Goal: Check status: Check status

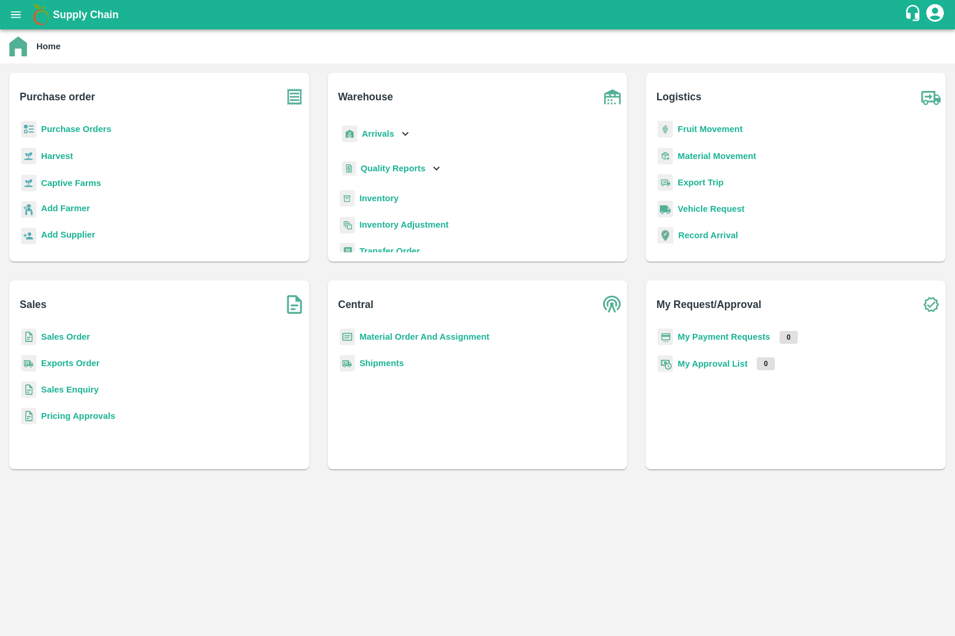
click at [56, 332] on b "Sales Order" at bounding box center [65, 336] width 49 height 9
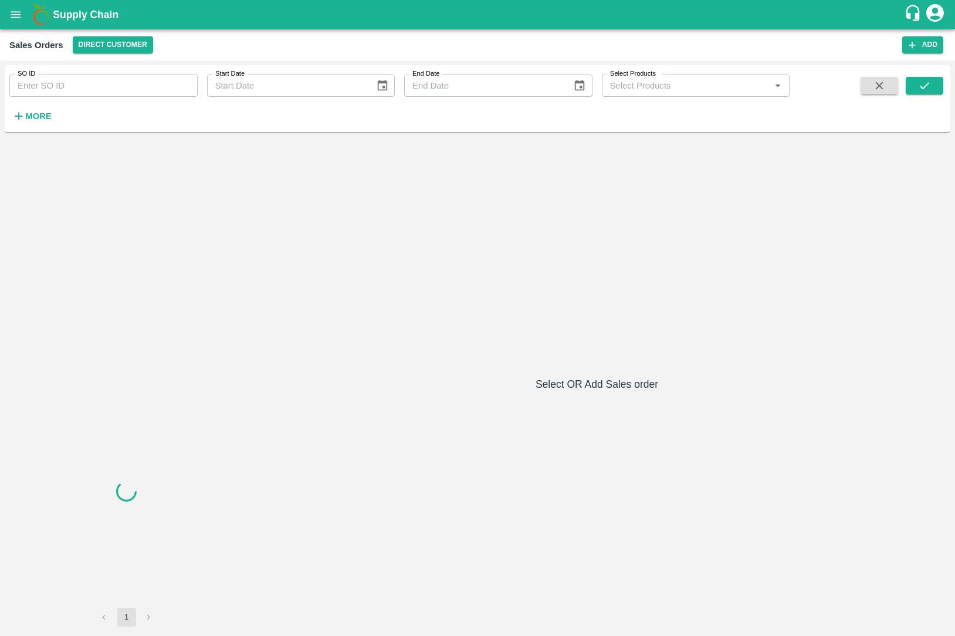
click at [110, 74] on div "SO ID SO ID" at bounding box center [99, 81] width 198 height 32
click at [110, 82] on input "SO ID" at bounding box center [103, 85] width 188 height 22
paste input "69238"
type input "69238"
click at [935, 89] on button "submit" at bounding box center [924, 86] width 38 height 18
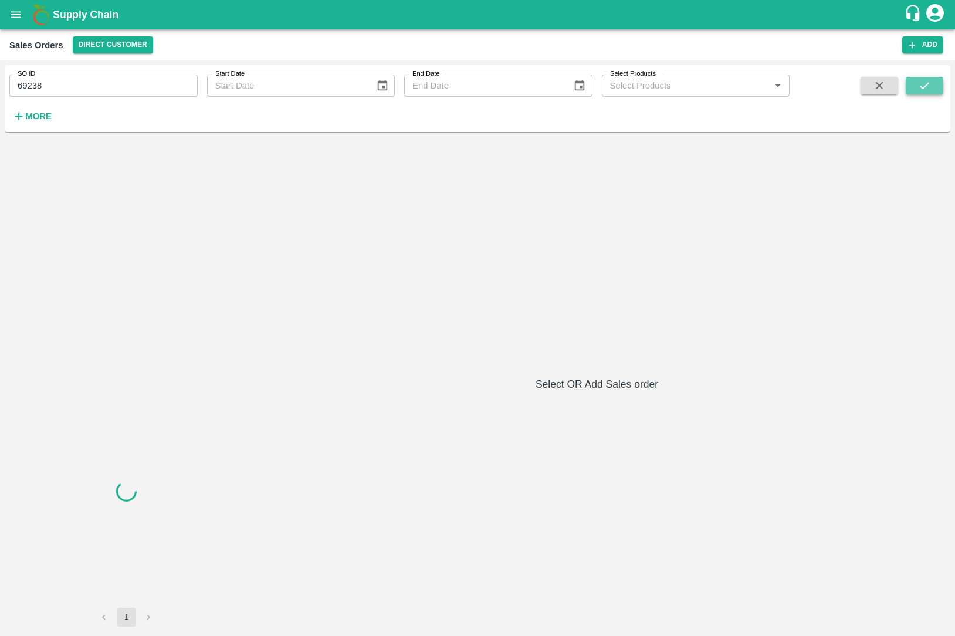
click at [935, 89] on button "submit" at bounding box center [924, 86] width 38 height 18
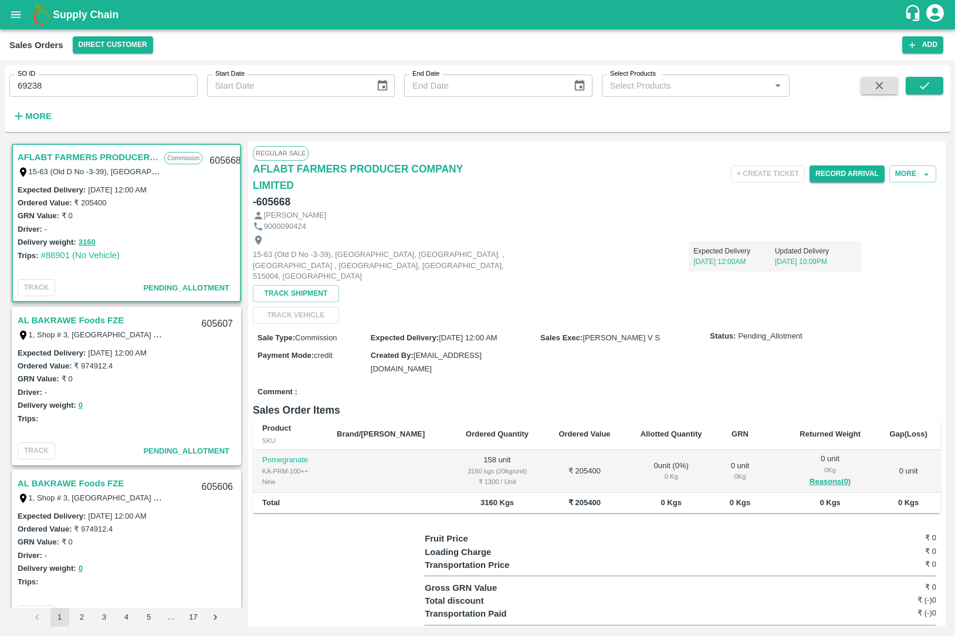
scroll to position [2, 0]
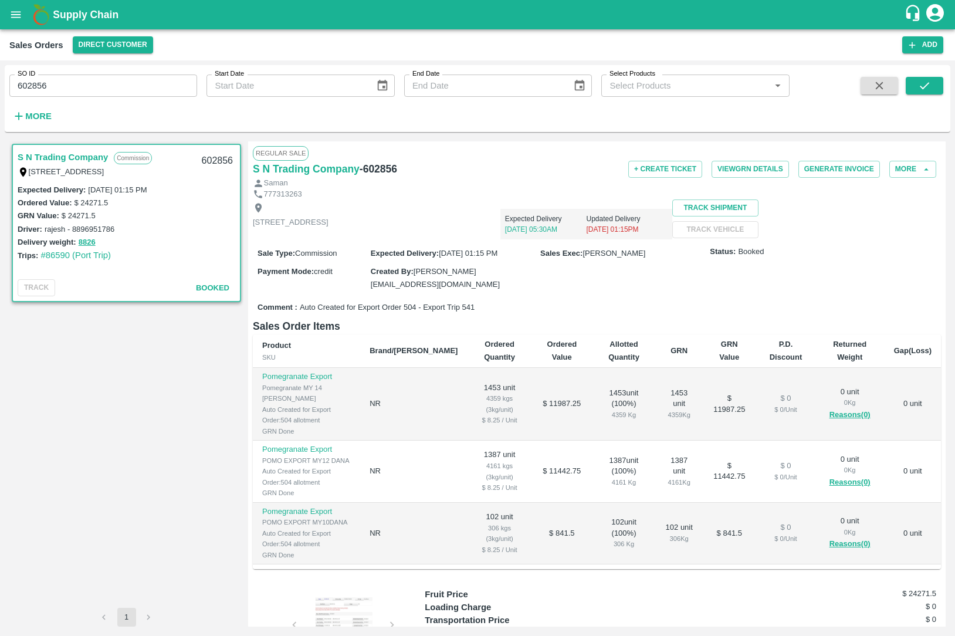
click at [379, 174] on h6 "- 602856" at bounding box center [378, 169] width 38 height 16
copy h6 "602856"
